Goal: Task Accomplishment & Management: Complete application form

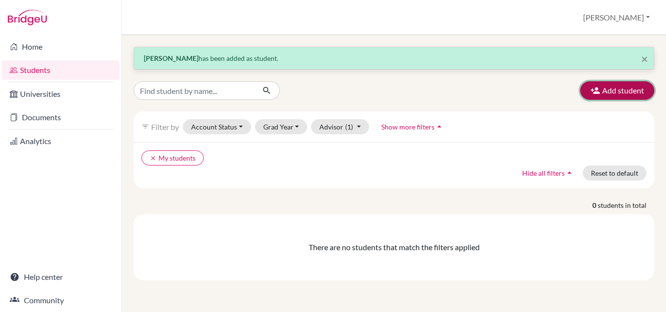
click at [605, 83] on button "Add student" at bounding box center [617, 90] width 74 height 19
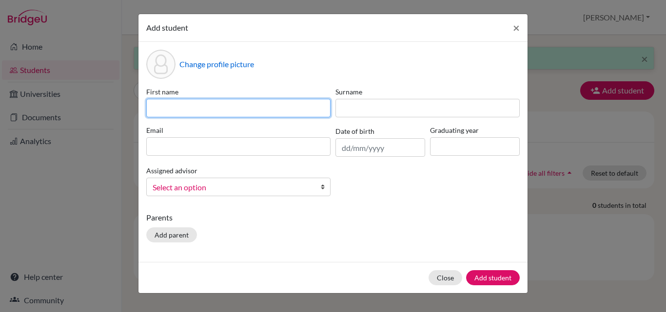
click at [204, 110] on input at bounding box center [238, 108] width 184 height 19
paste input "[PERSON_NAME] [PERSON_NAME]"
drag, startPoint x: 168, startPoint y: 107, endPoint x: 218, endPoint y: 111, distance: 50.3
click at [218, 111] on input "[PERSON_NAME] [PERSON_NAME]" at bounding box center [238, 108] width 184 height 19
type input "[PERSON_NAME] [PERSON_NAME]"
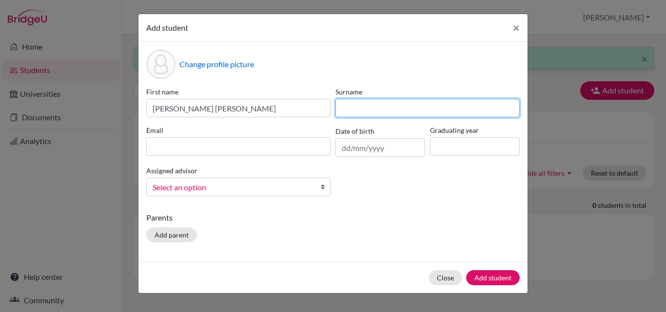
click at [366, 109] on input at bounding box center [427, 108] width 184 height 19
paste input "[PERSON_NAME] [PERSON_NAME]"
click at [357, 107] on input "[PERSON_NAME] [PERSON_NAME]" at bounding box center [427, 108] width 184 height 19
drag, startPoint x: 382, startPoint y: 108, endPoint x: 366, endPoint y: 107, distance: 16.6
click at [366, 107] on input "[PERSON_NAME] [PERSON_NAME]" at bounding box center [427, 108] width 184 height 19
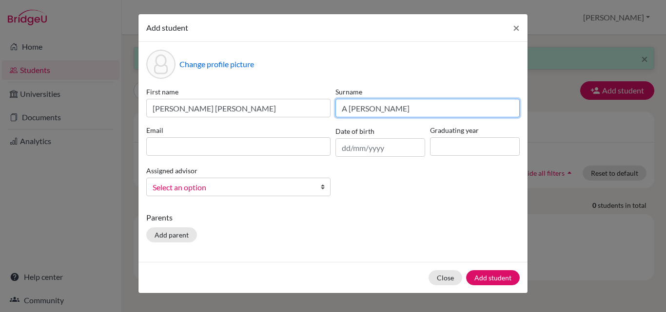
type input "A [PERSON_NAME]"
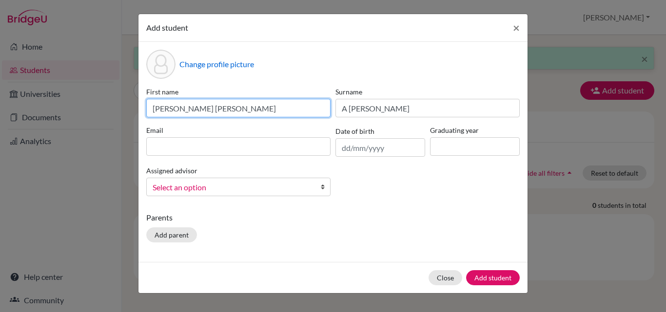
drag, startPoint x: 226, startPoint y: 108, endPoint x: 170, endPoint y: 108, distance: 56.5
click at [170, 108] on input "[PERSON_NAME] [PERSON_NAME]" at bounding box center [238, 108] width 184 height 19
type input "[PERSON_NAME]"
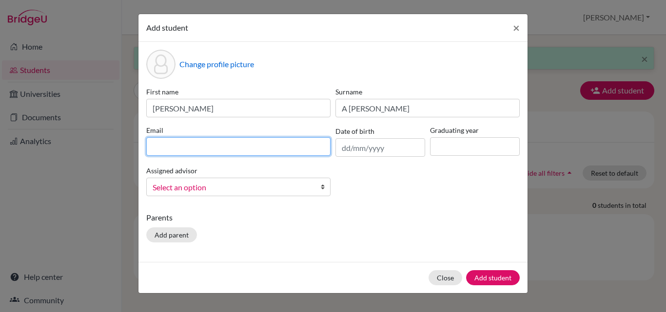
click at [233, 147] on input at bounding box center [238, 146] width 184 height 19
paste input "[PERSON_NAME] [PERSON_NAME]"
drag, startPoint x: 194, startPoint y: 148, endPoint x: 170, endPoint y: 148, distance: 24.9
click at [170, 148] on input "[PERSON_NAME] [PERSON_NAME]" at bounding box center [238, 146] width 184 height 19
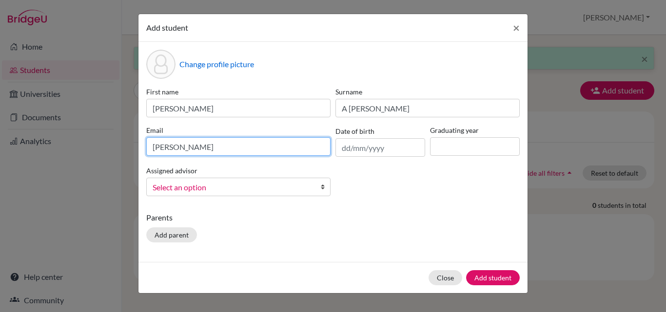
click at [173, 147] on input "[PERSON_NAME]" at bounding box center [238, 146] width 184 height 19
click at [197, 149] on input "[PERSON_NAME].[PERSON_NAME]" at bounding box center [238, 146] width 184 height 19
type input "[PERSON_NAME][EMAIL_ADDRESS][PERSON_NAME][DOMAIN_NAME]"
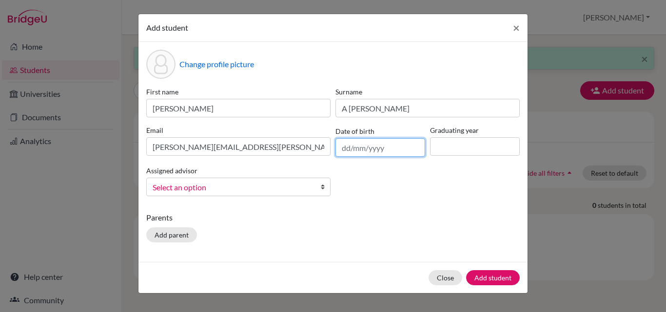
click at [355, 149] on input "text" at bounding box center [380, 147] width 90 height 19
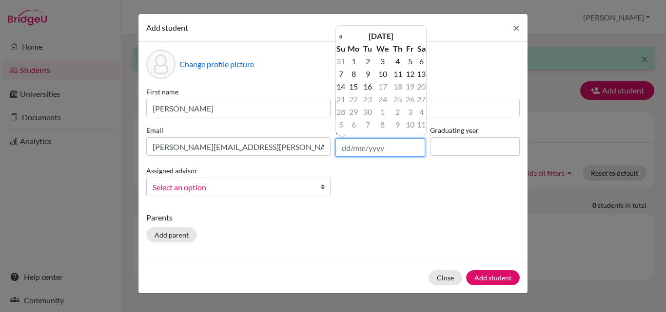
click at [355, 149] on input "text" at bounding box center [380, 147] width 90 height 19
click at [369, 34] on th "[DATE]" at bounding box center [381, 36] width 71 height 13
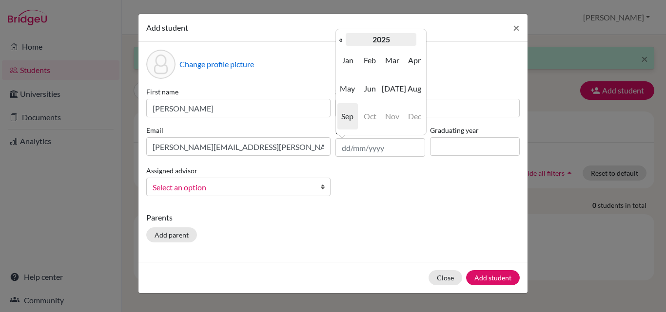
click at [384, 39] on th "2025" at bounding box center [381, 39] width 71 height 13
click at [342, 41] on th "«" at bounding box center [341, 39] width 10 height 13
click at [420, 37] on th "»" at bounding box center [421, 39] width 10 height 13
click at [338, 41] on th "«" at bounding box center [341, 39] width 10 height 13
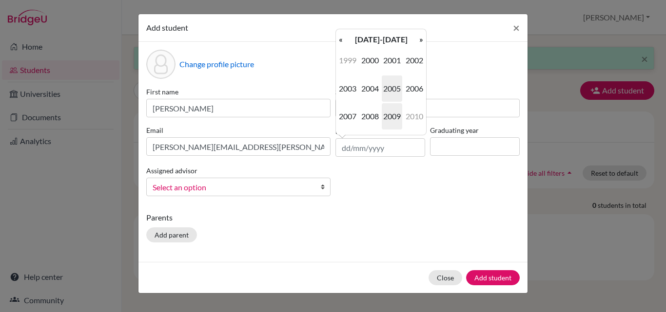
click at [396, 112] on span "2009" at bounding box center [392, 116] width 20 height 26
click at [350, 118] on span "Sep" at bounding box center [347, 116] width 20 height 26
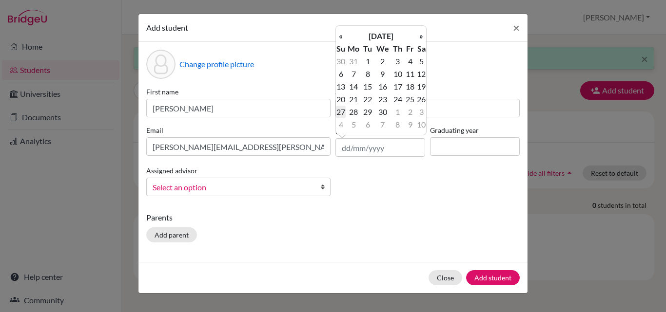
click at [338, 113] on td "27" at bounding box center [341, 112] width 10 height 13
type input "[DATE]"
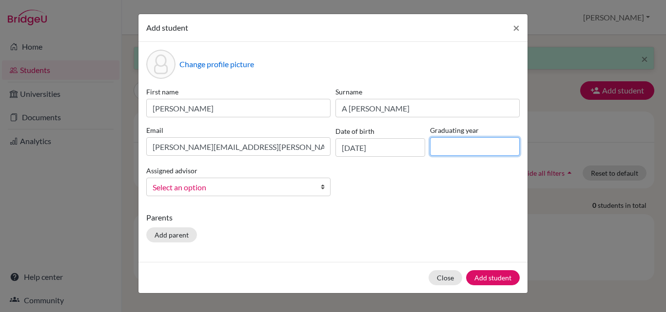
click at [462, 145] on input at bounding box center [475, 146] width 90 height 19
type input "2027"
click at [251, 189] on span "Select an option" at bounding box center [232, 187] width 159 height 13
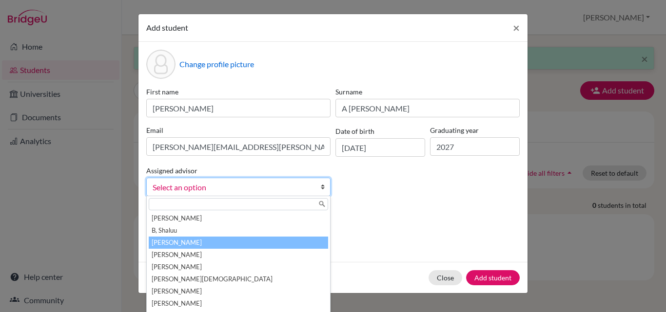
click at [187, 239] on li "[PERSON_NAME]" at bounding box center [238, 243] width 179 height 12
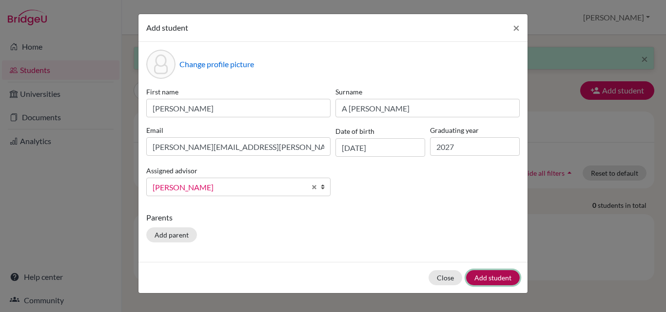
click at [491, 273] on button "Add student" at bounding box center [493, 277] width 54 height 15
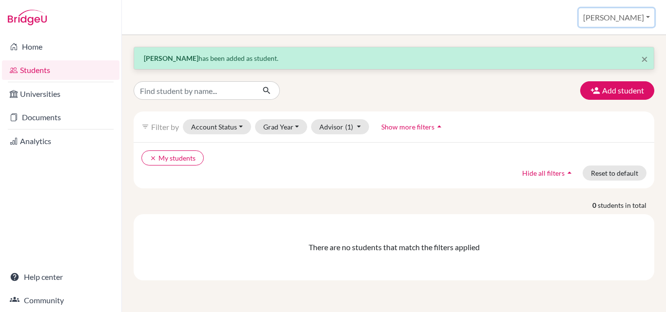
click at [641, 14] on button "[PERSON_NAME]" at bounding box center [617, 17] width 76 height 19
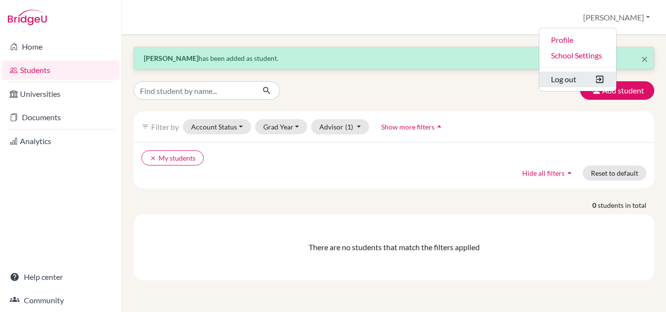
click at [616, 81] on button "Log out" at bounding box center [577, 80] width 77 height 16
